Goal: Information Seeking & Learning: Understand process/instructions

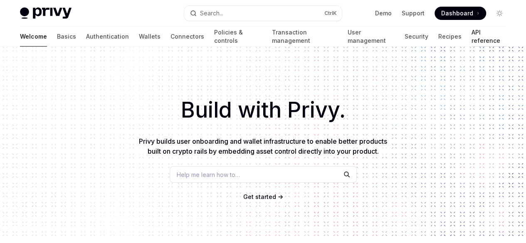
click at [471, 35] on link "API reference" at bounding box center [488, 37] width 35 height 20
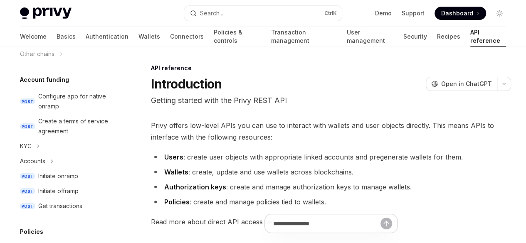
scroll to position [307, 0]
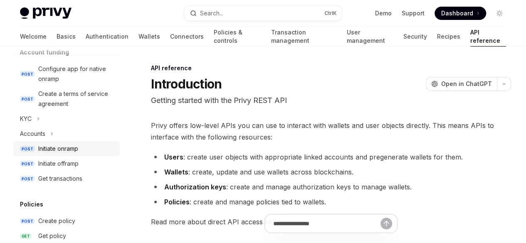
click at [75, 151] on div "Initiate onramp" at bounding box center [58, 149] width 40 height 10
type textarea "*"
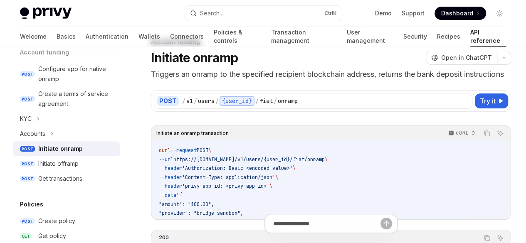
scroll to position [17, 0]
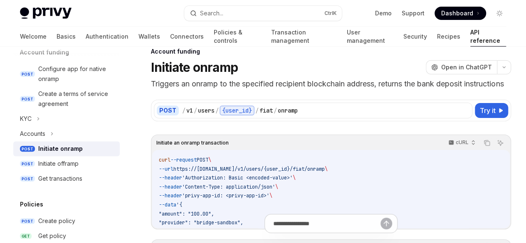
click at [0, 0] on span "https://[DOMAIN_NAME]/v1/users/{user_id}/fiat/onramp" at bounding box center [0, 0] width 0 height 0
click at [0, 0] on div "Ask AI" at bounding box center [0, 0] width 0 height 0
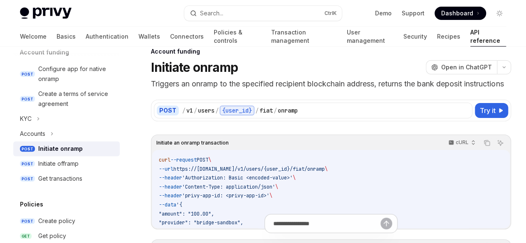
drag, startPoint x: 379, startPoint y: 112, endPoint x: 422, endPoint y: 116, distance: 42.6
click at [0, 0] on code "curl --request POST \ --url https://[DOMAIN_NAME]/v1/users/{user_id}/fiat/onram…" at bounding box center [0, 0] width 0 height 0
drag, startPoint x: 397, startPoint y: 106, endPoint x: 422, endPoint y: 109, distance: 25.2
click at [0, 0] on code "curl --request POST \ --url https://[DOMAIN_NAME]/v1/users/{user_id}/fiat/onram…" at bounding box center [0, 0] width 0 height 0
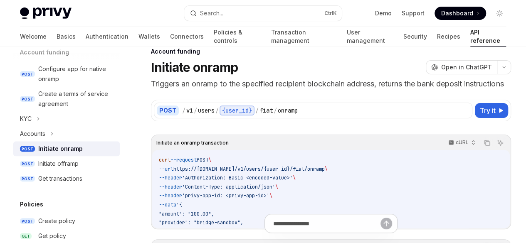
click at [0, 0] on span ""payment_rail": "ach_push"" at bounding box center [0, 0] width 0 height 0
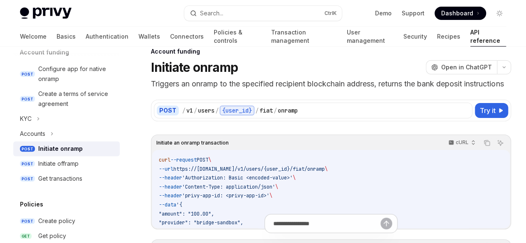
click at [0, 0] on span ""payment_rail": "ach_push"" at bounding box center [0, 0] width 0 height 0
drag, startPoint x: 341, startPoint y: 87, endPoint x: 402, endPoint y: 133, distance: 76.1
click at [0, 0] on code "curl --request POST \ --url https://[DOMAIN_NAME]/v1/users/{user_id}/fiat/onram…" at bounding box center [0, 0] width 0 height 0
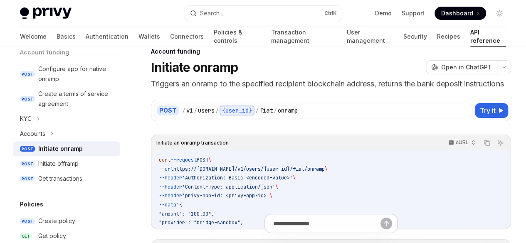
scroll to position [80, 0]
click at [263, 90] on p "Triggers an onramp to the specified recipient blockchain address, returns the b…" at bounding box center [331, 84] width 360 height 12
click at [211, 90] on p "Triggers an onramp to the specified recipient blockchain address, returns the b…" at bounding box center [331, 84] width 360 height 12
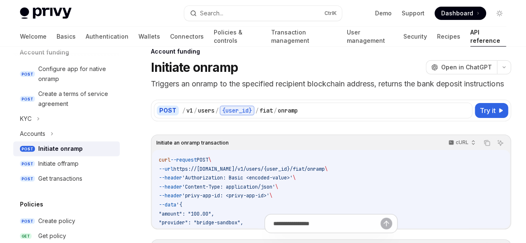
click at [204, 90] on p "Triggers an onramp to the specified recipient blockchain address, returns the b…" at bounding box center [331, 84] width 360 height 12
click at [271, 90] on p "Triggers an onramp to the specified recipient blockchain address, returns the b…" at bounding box center [331, 84] width 360 height 12
click at [0, 0] on span ""payment_rail": "ach_push"" at bounding box center [0, 0] width 0 height 0
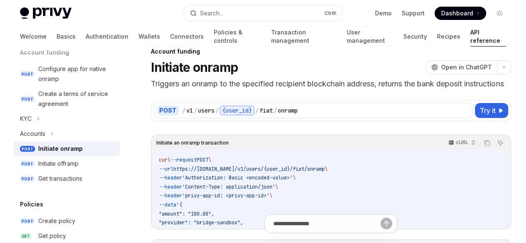
click at [0, 0] on span ""payment_rail": "ach_push"" at bounding box center [0, 0] width 0 height 0
click at [257, 90] on p "Triggers an onramp to the specified recipient blockchain address, returns the b…" at bounding box center [331, 84] width 360 height 12
click at [246, 90] on p "Triggers an onramp to the specified recipient blockchain address, returns the b…" at bounding box center [331, 84] width 360 height 12
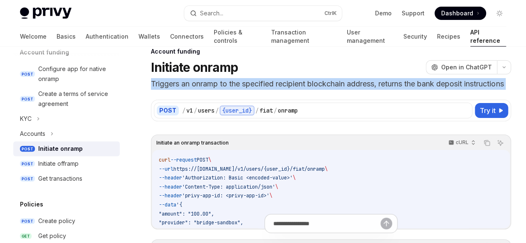
click at [246, 90] on p "Triggers an onramp to the specified recipient blockchain address, returns the b…" at bounding box center [331, 84] width 360 height 12
